Goal: Task Accomplishment & Management: Manage account settings

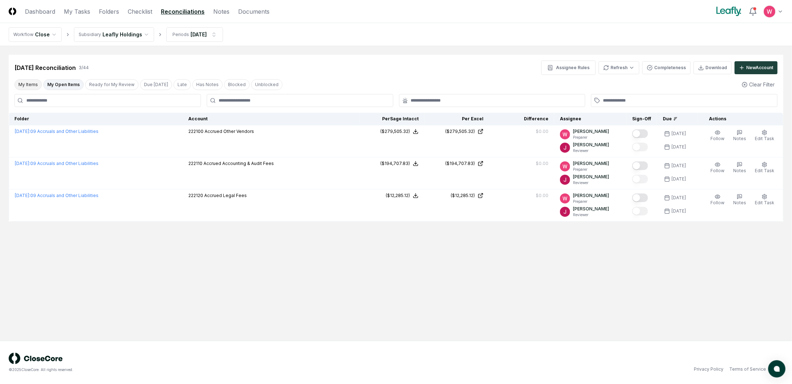
click at [31, 82] on button "My Items" at bounding box center [27, 84] width 27 height 11
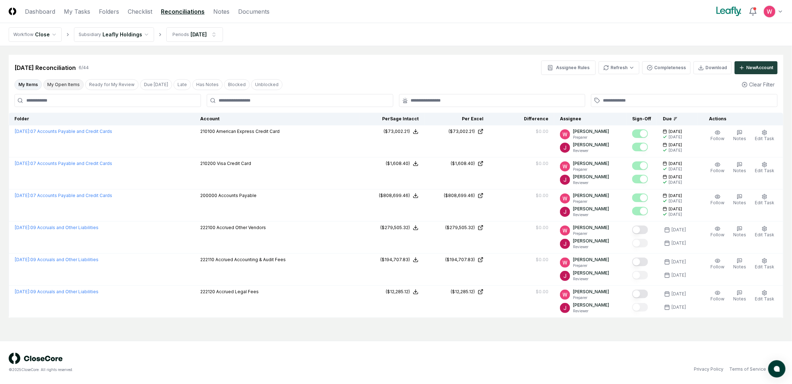
click at [65, 85] on button "My Open Items" at bounding box center [63, 84] width 40 height 11
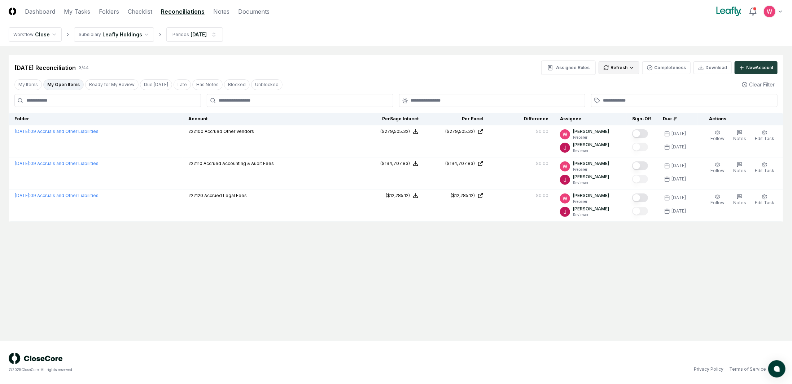
click at [635, 69] on html "CloseCore Dashboard My Tasks Folders Checklist Reconciliations Notes Documents …" at bounding box center [396, 192] width 792 height 384
click at [609, 104] on div "All" at bounding box center [621, 104] width 43 height 11
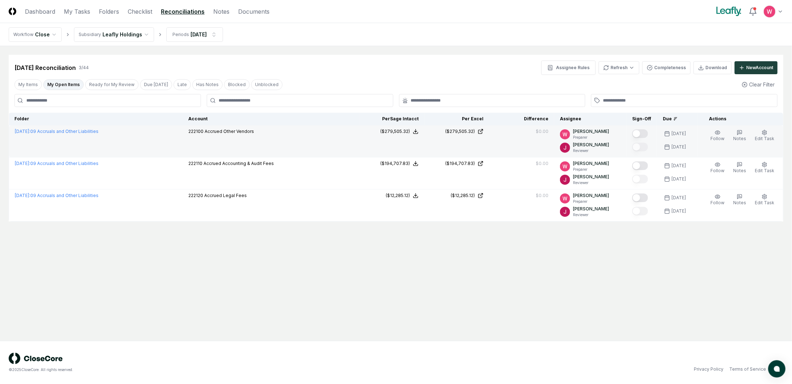
click at [644, 132] on button "Mark complete" at bounding box center [640, 133] width 16 height 9
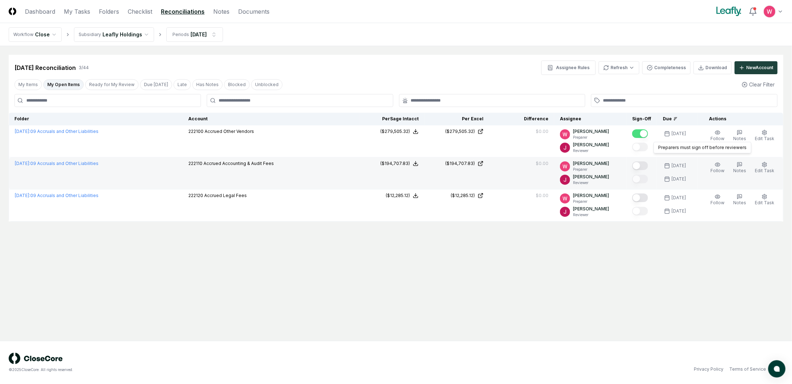
click at [645, 163] on button "Mark complete" at bounding box center [640, 166] width 16 height 9
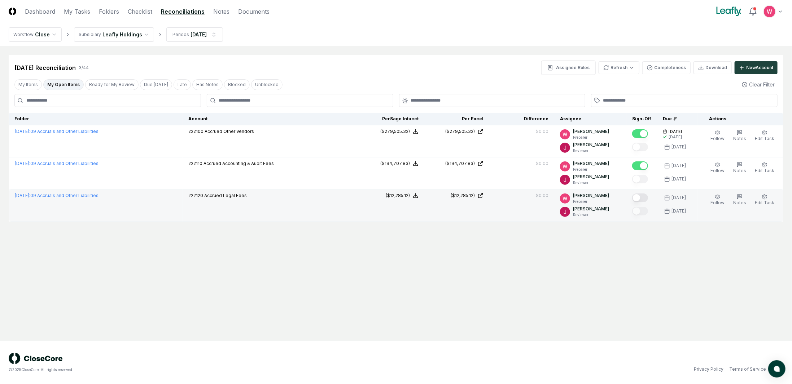
click at [645, 195] on button "Mark complete" at bounding box center [640, 198] width 16 height 9
click at [100, 88] on button "Ready for My Review" at bounding box center [111, 84] width 53 height 11
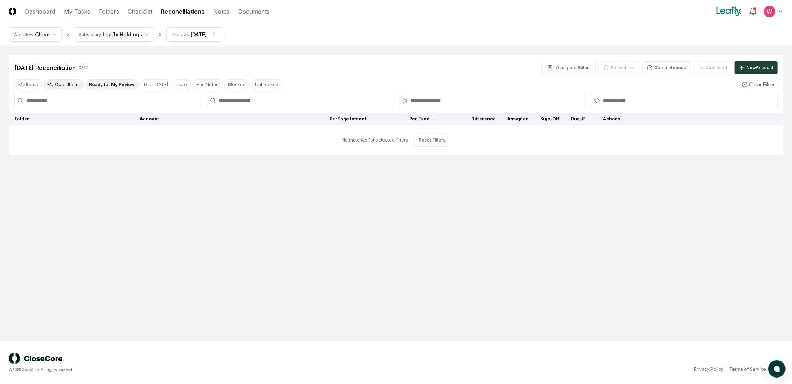
click at [69, 85] on button "My Open Items" at bounding box center [63, 84] width 40 height 11
click at [45, 12] on link "Dashboard" at bounding box center [40, 11] width 30 height 9
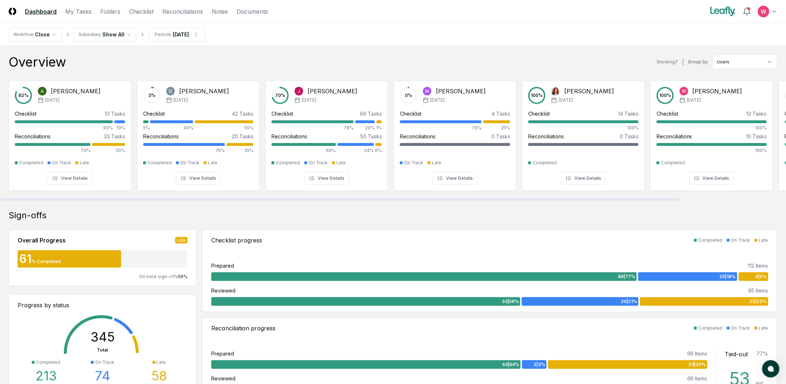
drag, startPoint x: 256, startPoint y: 199, endPoint x: 107, endPoint y: 206, distance: 148.7
click at [129, 201] on div at bounding box center [339, 199] width 679 height 3
click at [148, 9] on link "Checklist" at bounding box center [141, 11] width 25 height 9
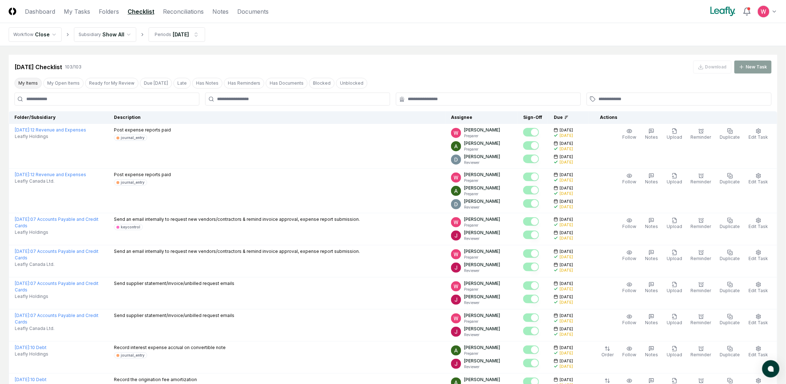
click at [30, 85] on button "My Items" at bounding box center [27, 83] width 27 height 11
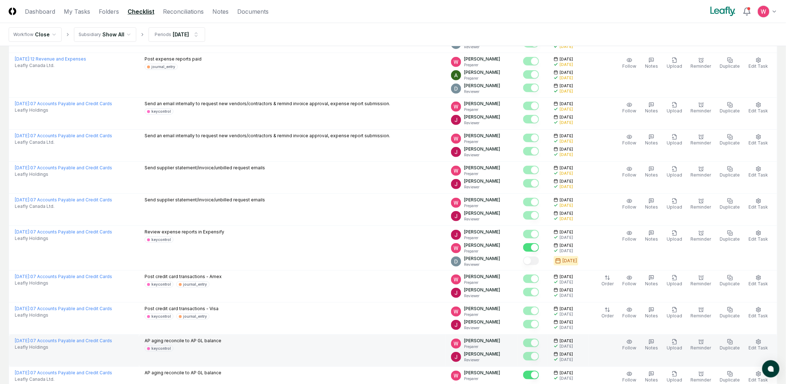
scroll to position [244, 0]
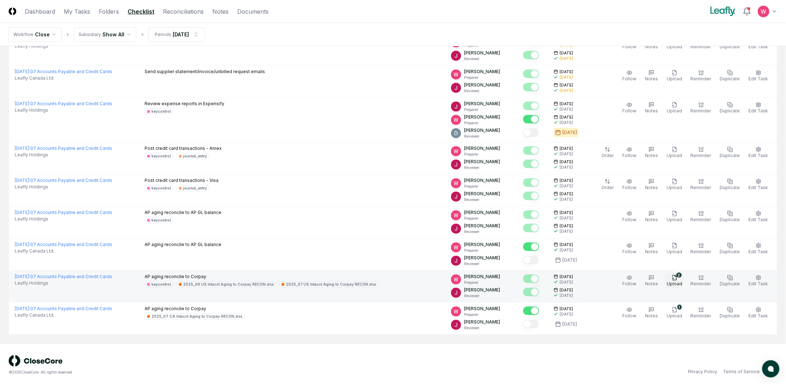
click at [676, 275] on icon "button" at bounding box center [675, 278] width 6 height 6
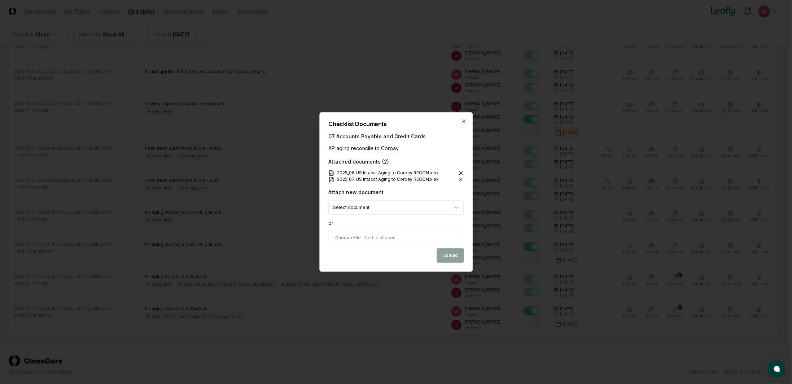
click at [461, 171] on icon at bounding box center [461, 174] width 6 height 6
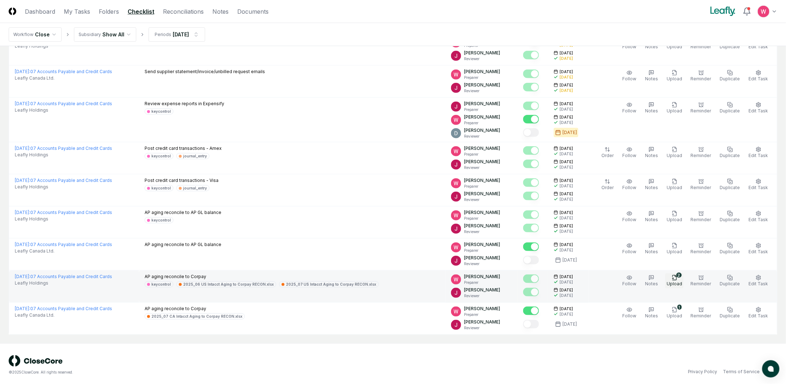
click at [678, 281] on span "Upload" at bounding box center [675, 283] width 16 height 5
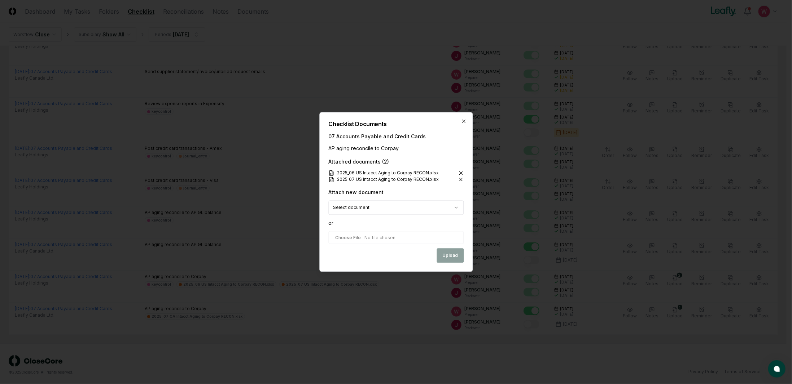
click at [462, 171] on icon at bounding box center [461, 174] width 6 height 6
click at [461, 172] on icon at bounding box center [461, 174] width 6 height 6
click at [461, 171] on icon at bounding box center [461, 174] width 6 height 6
click at [463, 121] on icon "button" at bounding box center [464, 122] width 6 height 6
